Goal: Information Seeking & Learning: Learn about a topic

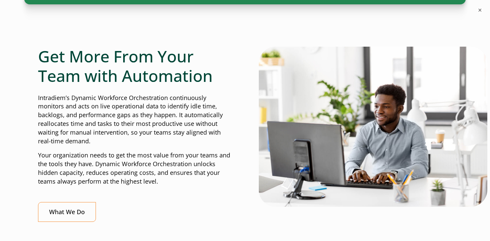
scroll to position [296, 0]
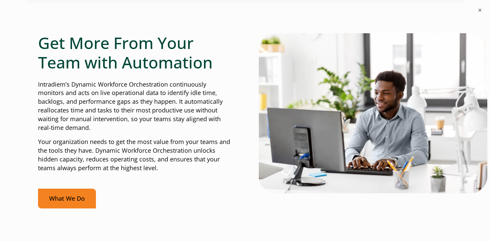
click at [71, 195] on link "What We Do" at bounding box center [67, 199] width 58 height 20
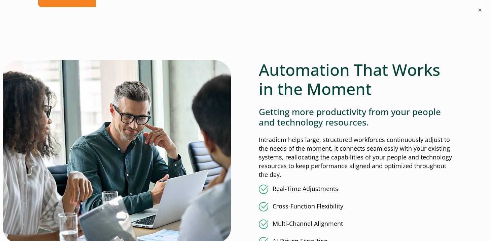
scroll to position [498, 0]
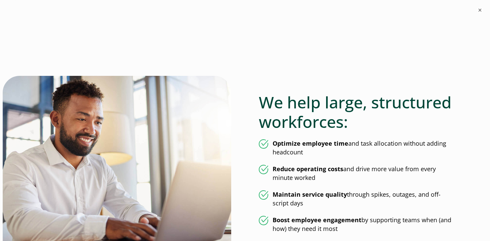
scroll to position [305, 0]
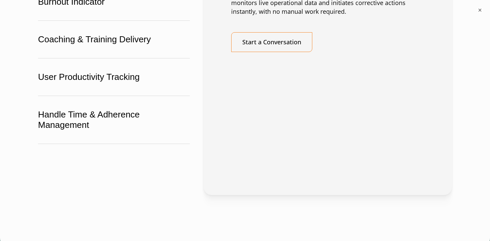
scroll to position [1359, 0]
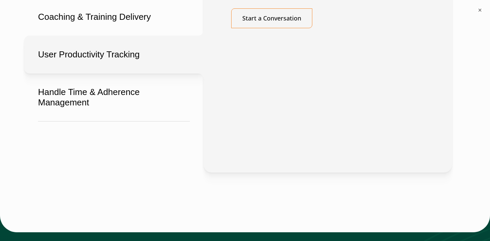
click at [81, 74] on button "User Productivity Tracking" at bounding box center [113, 55] width 179 height 38
click at [104, 74] on button "User Productivity Tracking" at bounding box center [113, 55] width 179 height 38
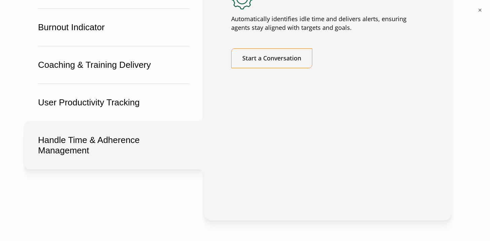
scroll to position [1878, 0]
